Goal: Task Accomplishment & Management: Manage account settings

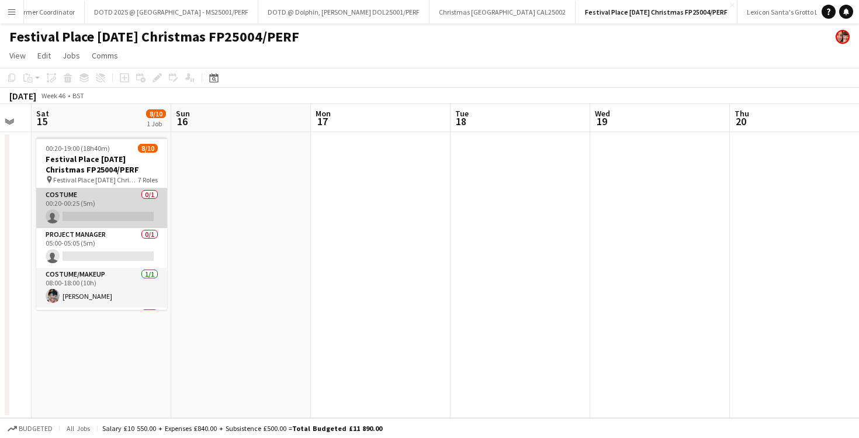
click at [108, 200] on app-card-role "Costume 0/1 00:20-00:25 (5m) single-neutral-actions" at bounding box center [101, 208] width 131 height 40
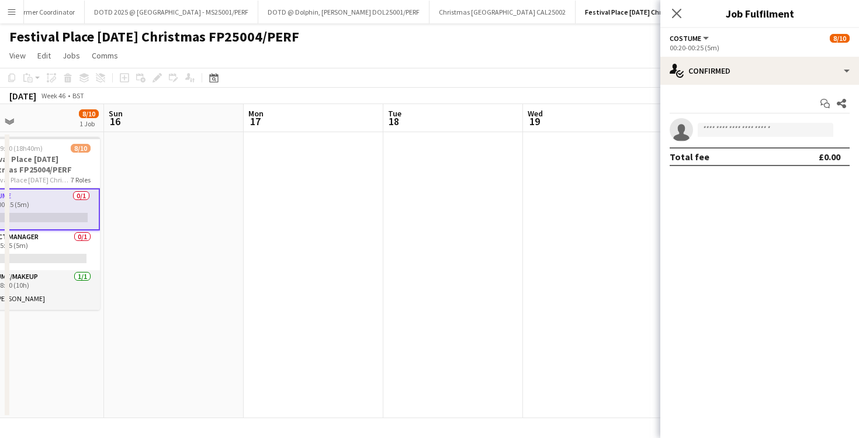
scroll to position [0, 363]
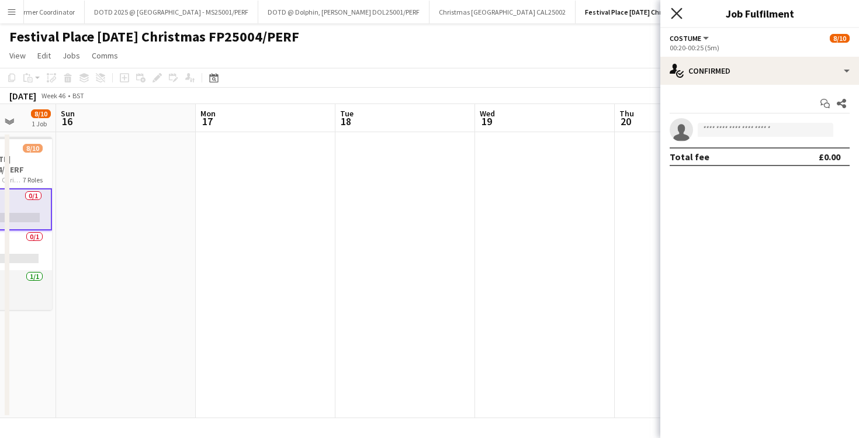
click at [677, 15] on icon "Close pop-in" at bounding box center [676, 13] width 11 height 11
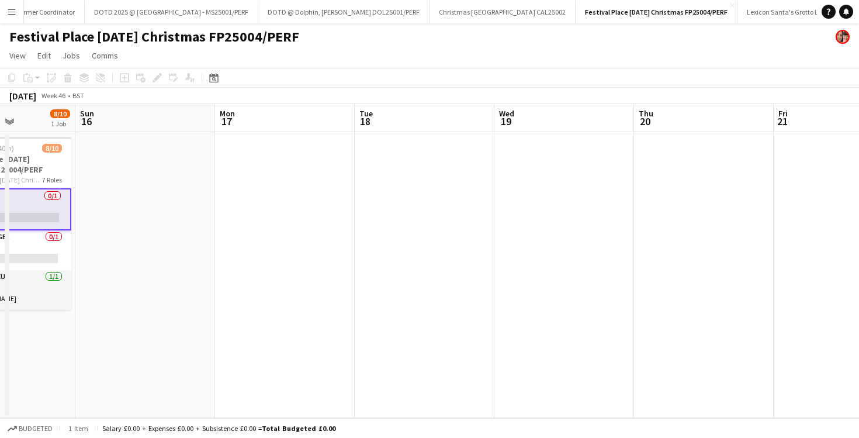
scroll to position [0, 352]
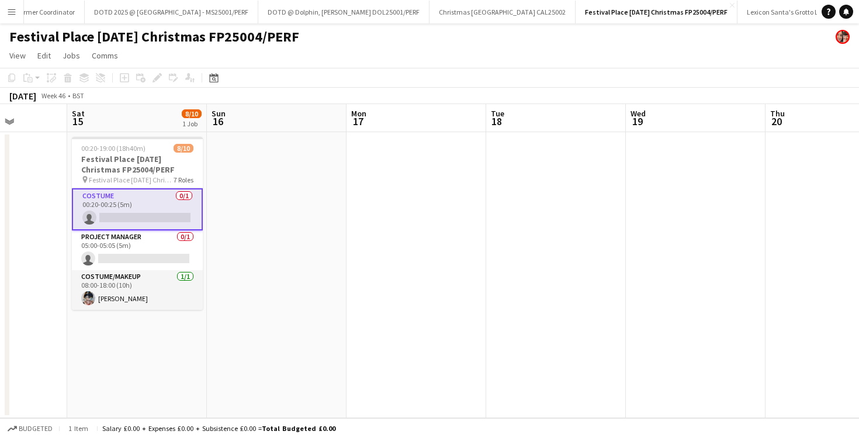
click at [165, 217] on app-card-role "Costume 0/1 00:20-00:25 (5m) single-neutral-actions" at bounding box center [137, 209] width 131 height 42
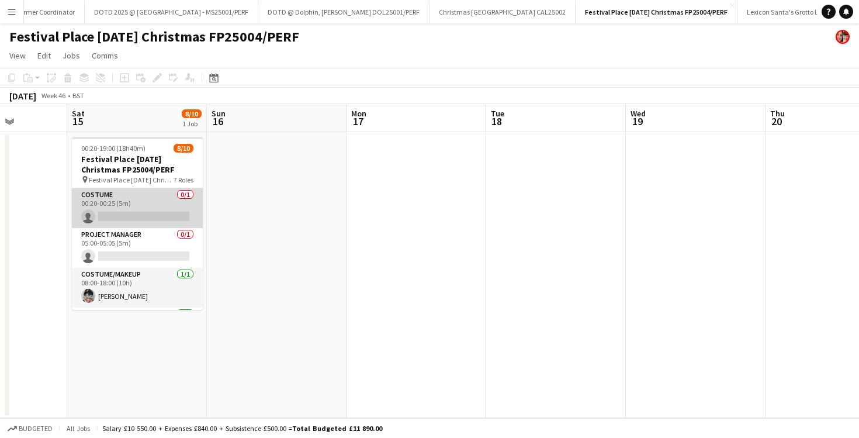
click at [119, 217] on app-card-role "Costume 0/1 00:20-00:25 (5m) single-neutral-actions" at bounding box center [137, 208] width 131 height 40
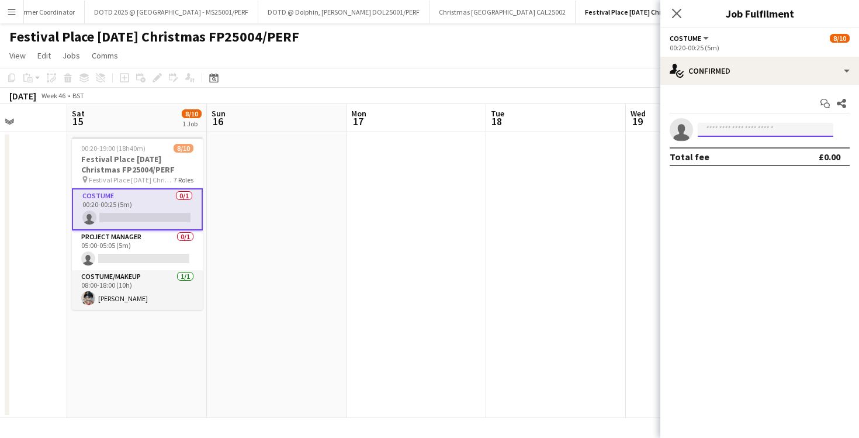
click at [769, 133] on input at bounding box center [766, 130] width 136 height 14
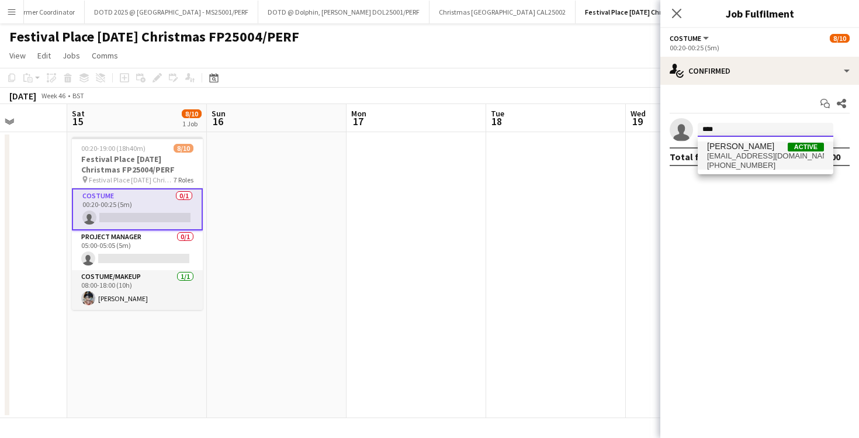
type input "****"
click at [763, 155] on span "[EMAIL_ADDRESS][DOMAIN_NAME]" at bounding box center [765, 155] width 117 height 9
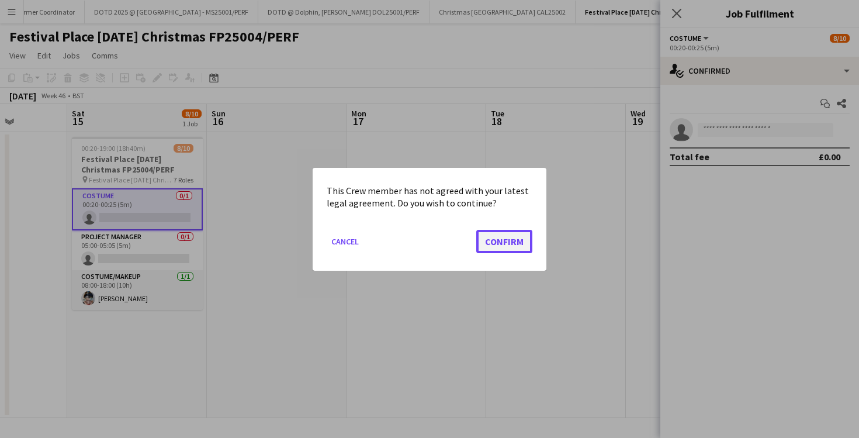
click at [493, 234] on button "Confirm" at bounding box center [504, 240] width 56 height 23
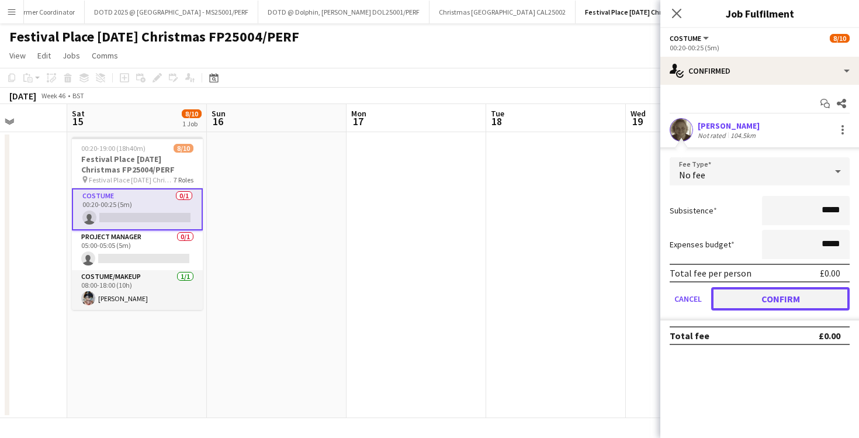
click at [760, 299] on button "Confirm" at bounding box center [780, 298] width 139 height 23
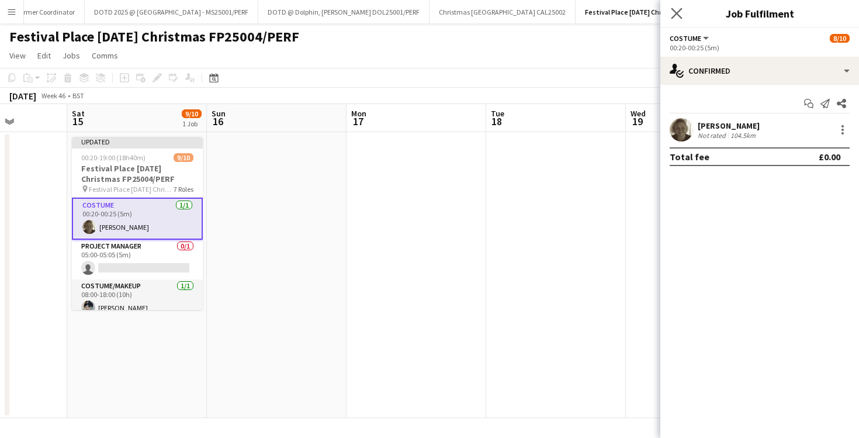
click at [683, 11] on app-icon "Close pop-in" at bounding box center [677, 13] width 17 height 17
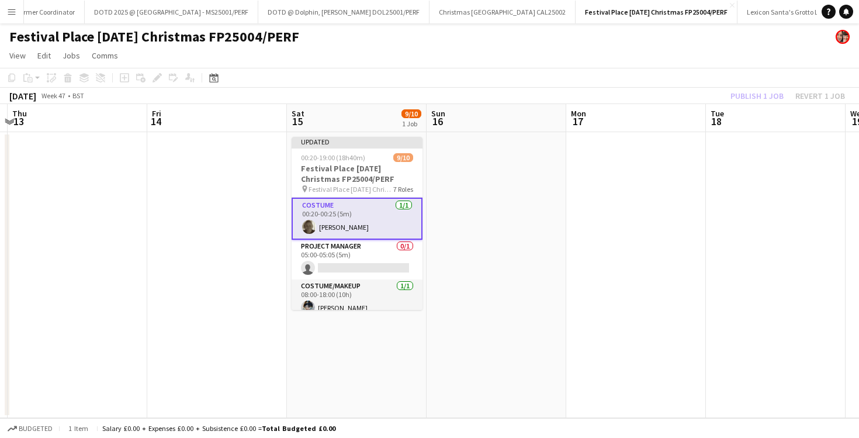
scroll to position [0, 264]
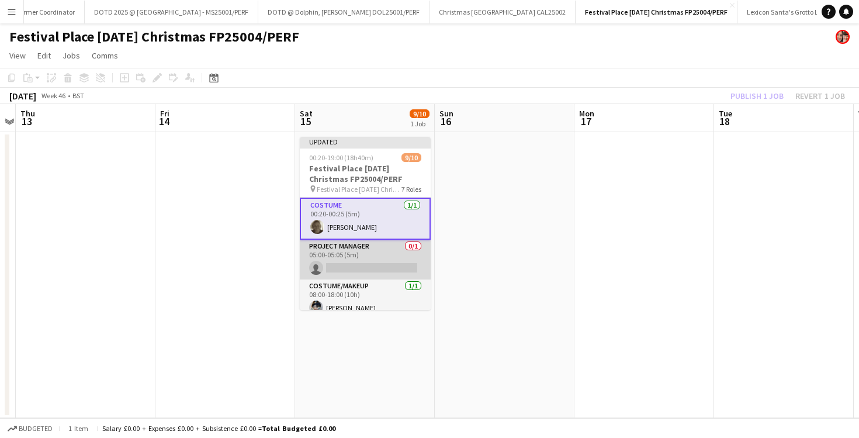
click at [372, 254] on app-card-role "Project Manager 0/1 05:00-05:05 (5m) single-neutral-actions" at bounding box center [365, 260] width 131 height 40
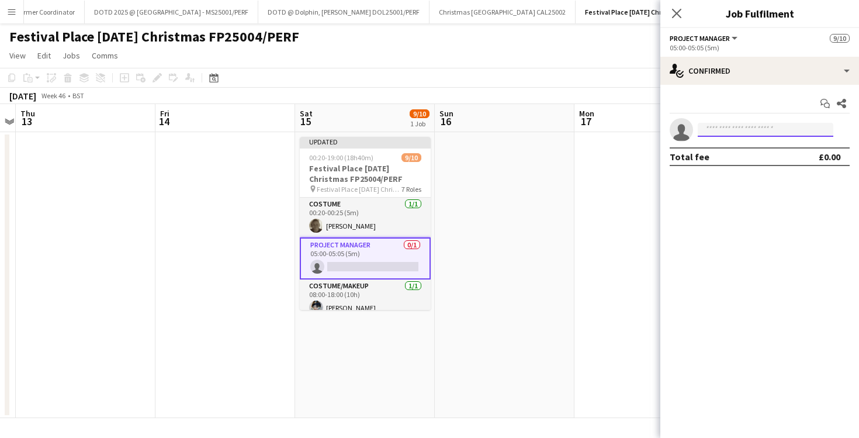
click at [712, 133] on input at bounding box center [766, 130] width 136 height 14
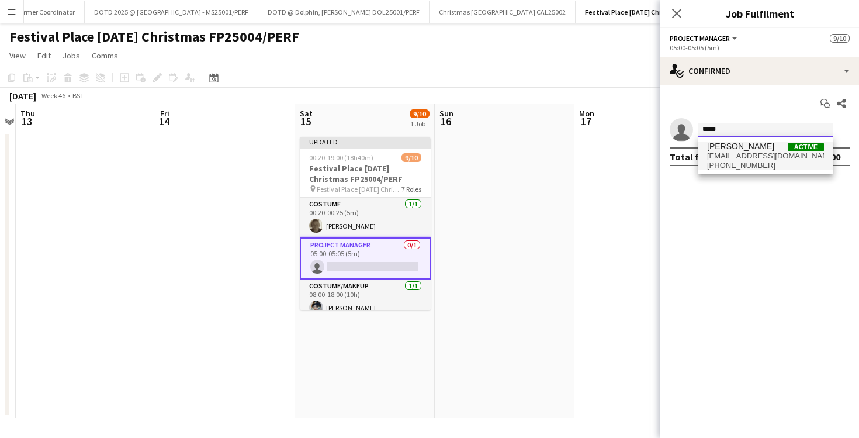
type input "*****"
click at [719, 147] on span "[PERSON_NAME]" at bounding box center [740, 146] width 67 height 10
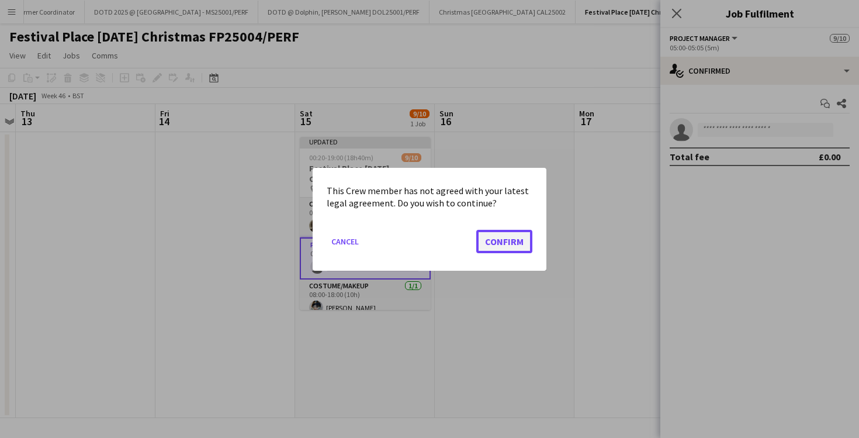
click at [525, 236] on button "Confirm" at bounding box center [504, 240] width 56 height 23
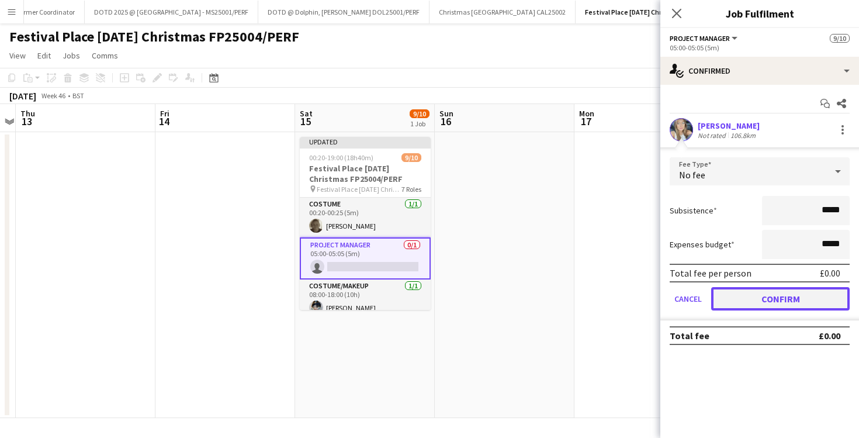
click at [778, 292] on button "Confirm" at bounding box center [780, 298] width 139 height 23
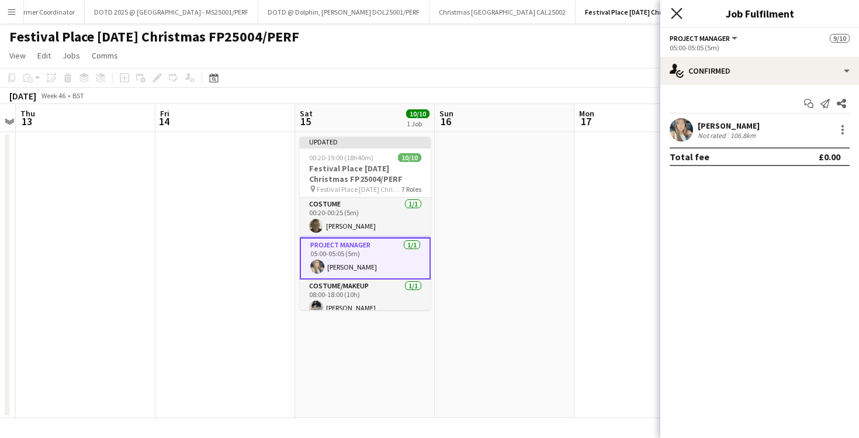
click at [682, 8] on icon "Close pop-in" at bounding box center [676, 13] width 11 height 11
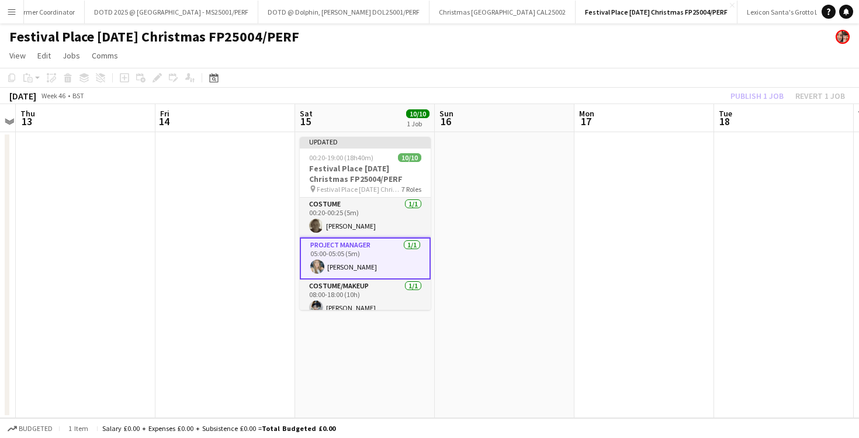
click at [651, 212] on app-date-cell at bounding box center [645, 275] width 140 height 286
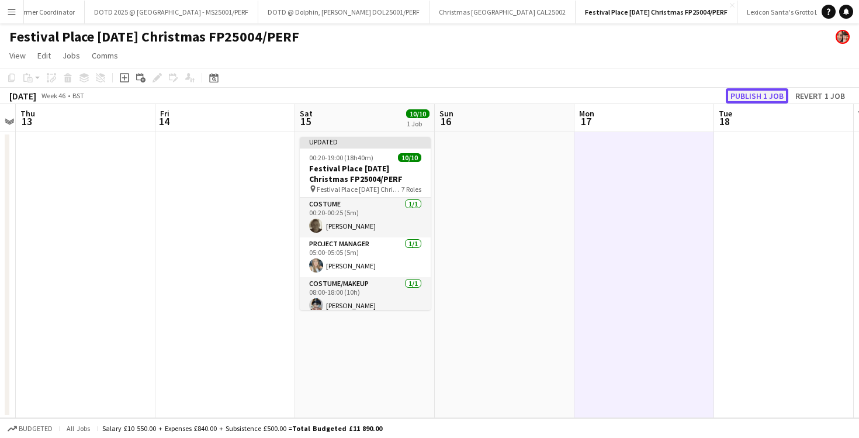
click at [749, 92] on button "Publish 1 job" at bounding box center [757, 95] width 63 height 15
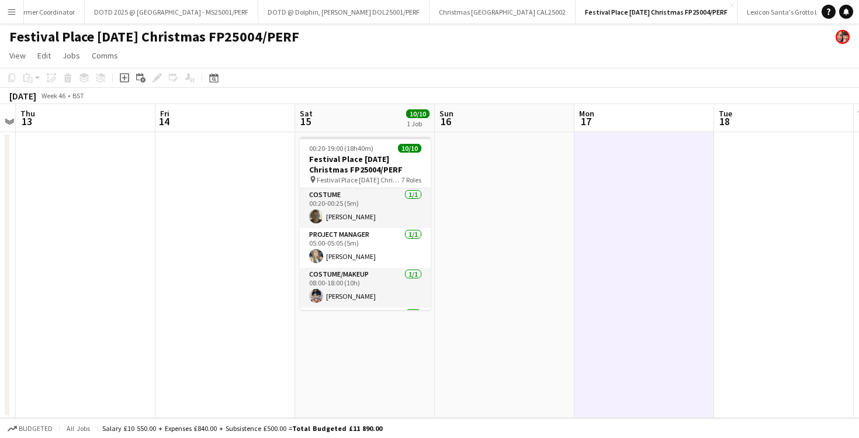
click at [299, 36] on h1 "Festival Place [DATE] Christmas FP25004/PERF" at bounding box center [154, 37] width 290 height 18
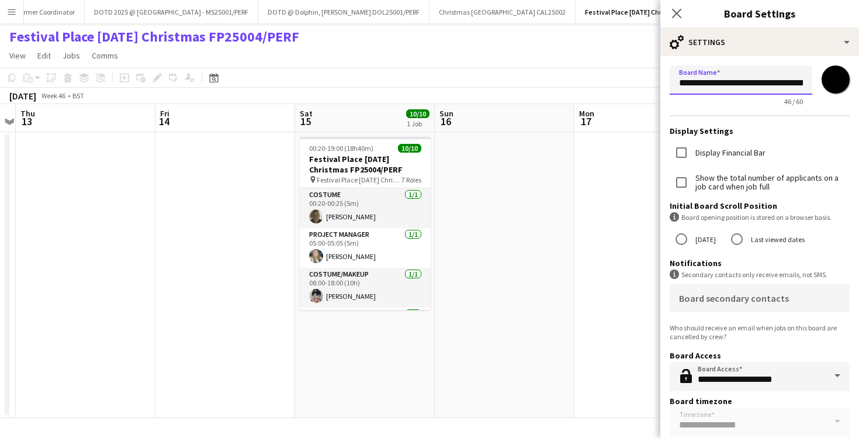
scroll to position [0, 62]
drag, startPoint x: 682, startPoint y: 84, endPoint x: 859, endPoint y: 84, distance: 177.1
click at [859, 84] on form "**********" at bounding box center [760, 264] width 199 height 417
click at [553, 56] on app-page-menu "View Day view expanded Day view collapsed Month view Date picker Jump to [DATE]…" at bounding box center [429, 57] width 859 height 22
